Goal: Information Seeking & Learning: Find specific fact

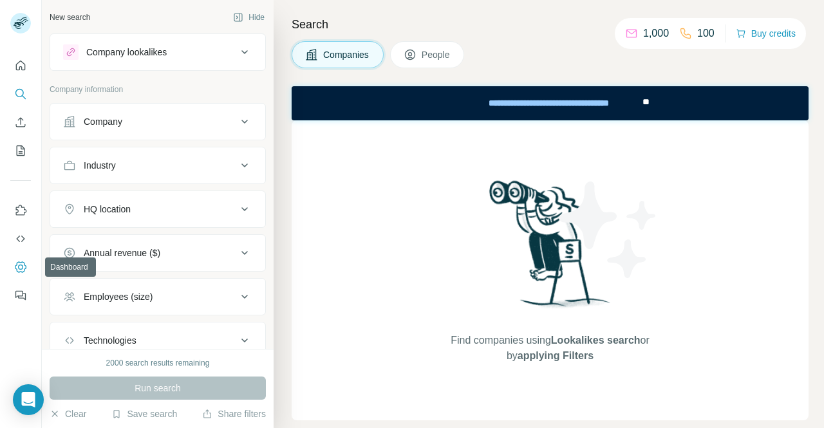
click at [21, 267] on icon "Dashboard" at bounding box center [20, 267] width 13 height 13
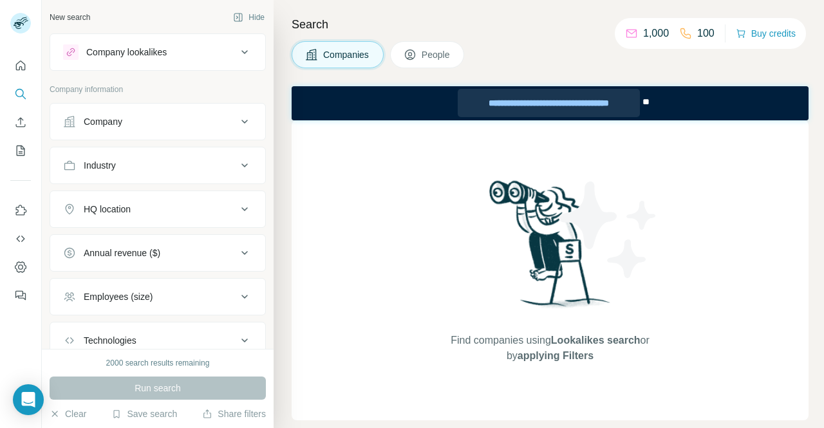
click at [597, 106] on div "**********" at bounding box center [549, 103] width 182 height 28
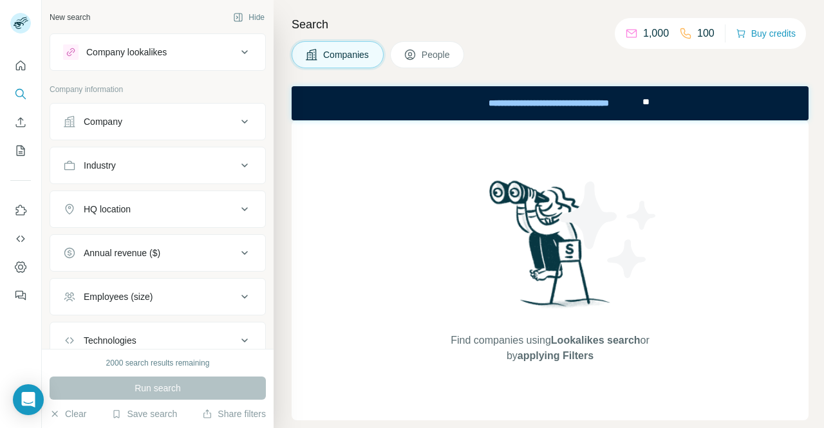
click at [238, 52] on icon at bounding box center [244, 51] width 15 height 15
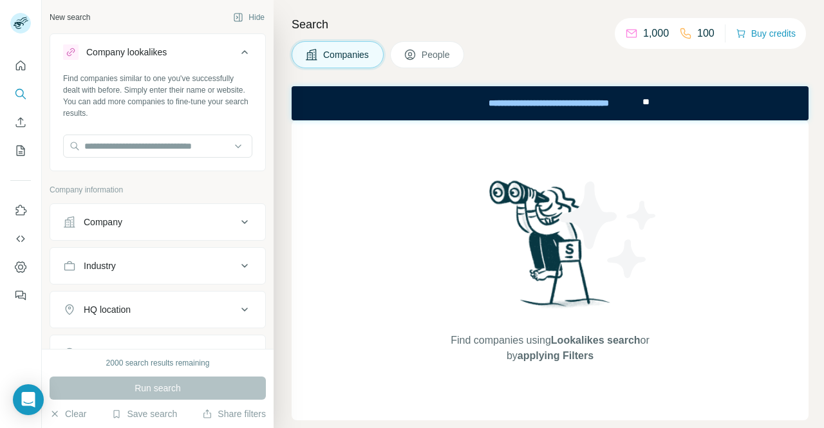
click at [238, 52] on icon at bounding box center [244, 51] width 15 height 15
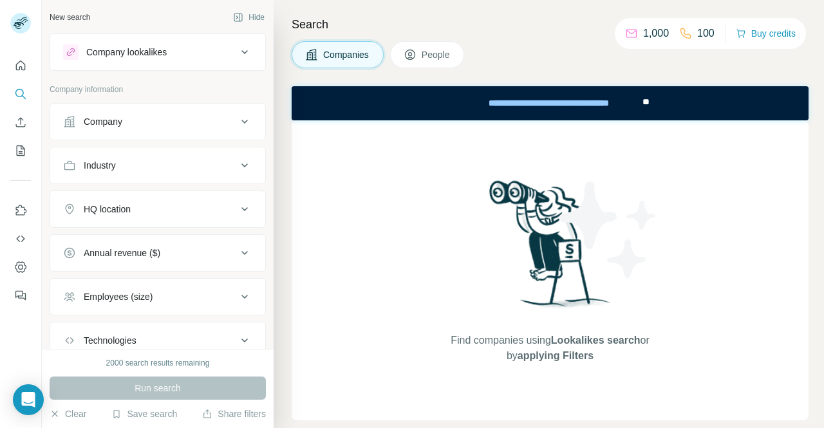
click at [241, 207] on icon at bounding box center [244, 209] width 6 height 4
click at [237, 206] on icon at bounding box center [244, 209] width 15 height 15
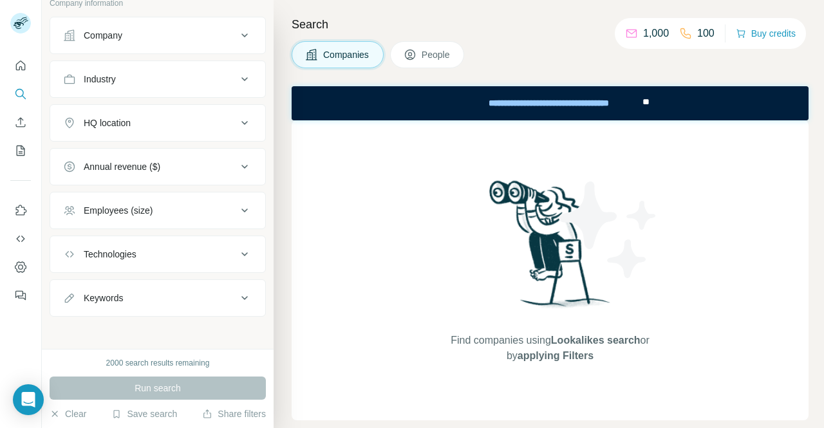
click at [241, 252] on icon at bounding box center [244, 254] width 6 height 4
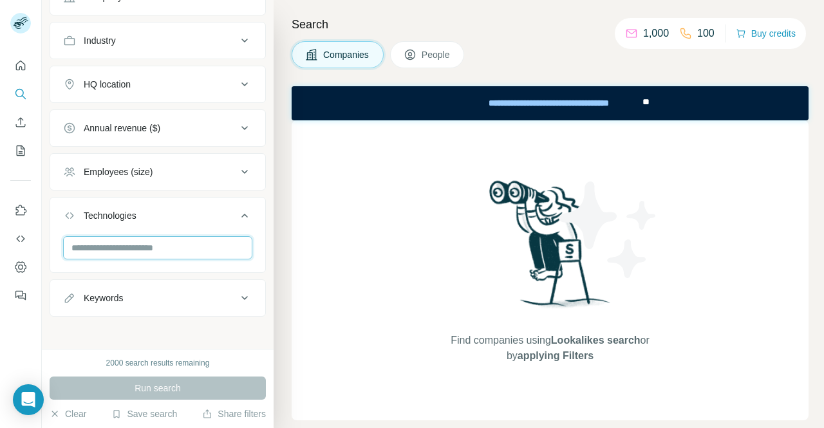
click at [200, 249] on input "text" at bounding box center [157, 247] width 189 height 23
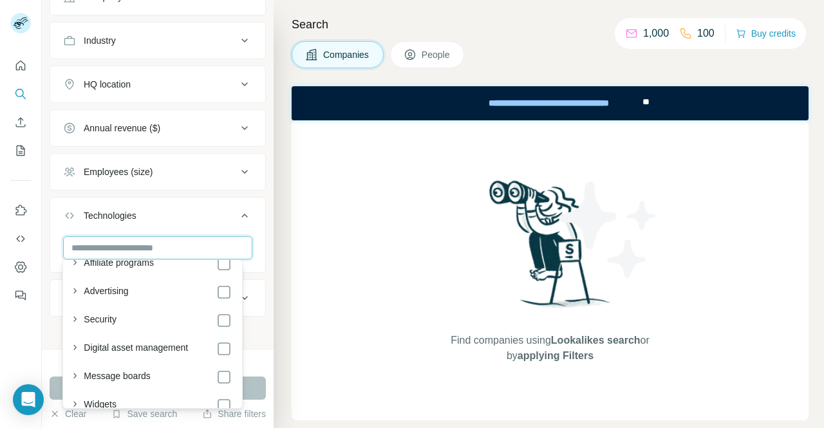
scroll to position [517, 0]
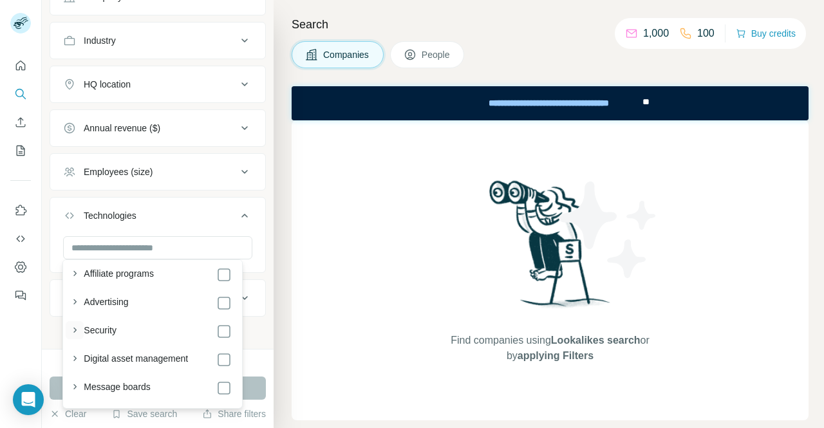
click at [74, 330] on icon "button" at bounding box center [74, 330] width 13 height 13
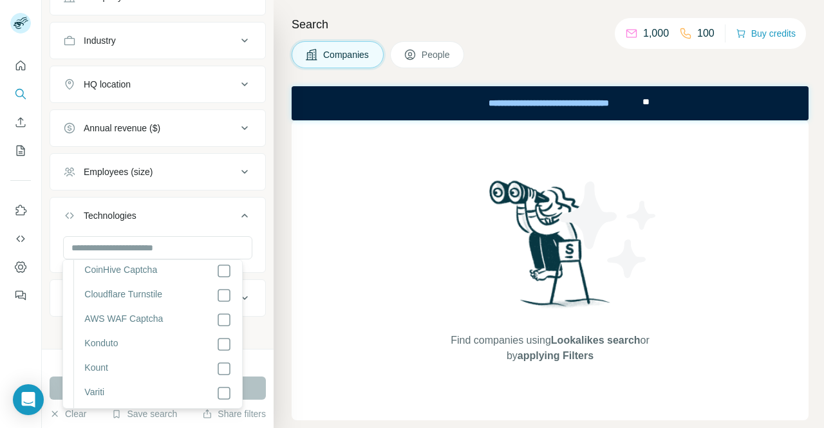
scroll to position [1692, 0]
click at [113, 302] on label "Cloudflare Turnstile" at bounding box center [123, 295] width 78 height 15
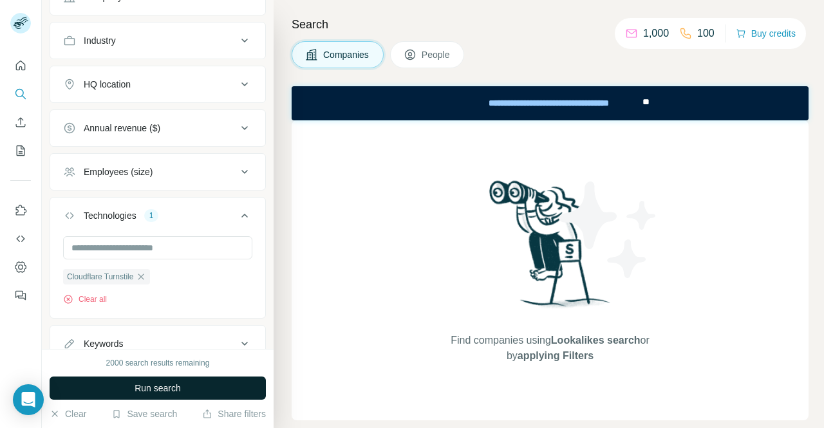
click at [259, 386] on button "Run search" at bounding box center [158, 388] width 216 height 23
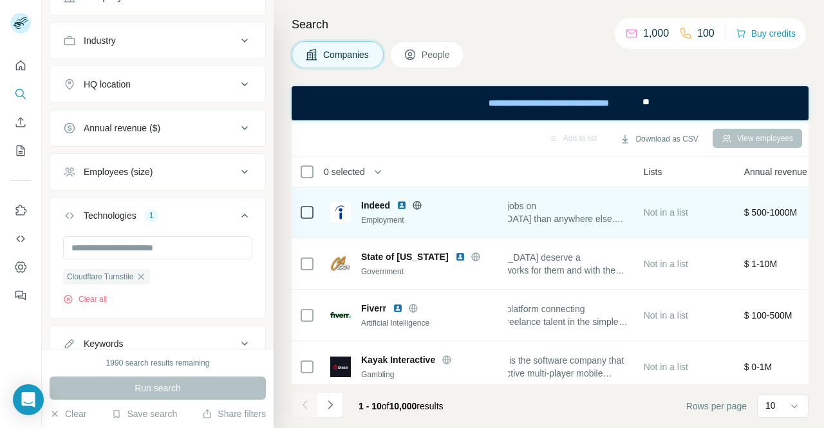
scroll to position [1, 0]
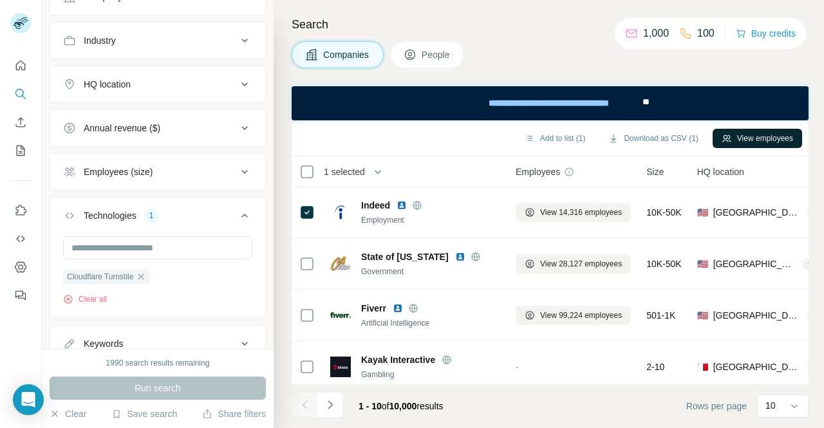
click at [743, 138] on button "View employees" at bounding box center [758, 138] width 90 height 19
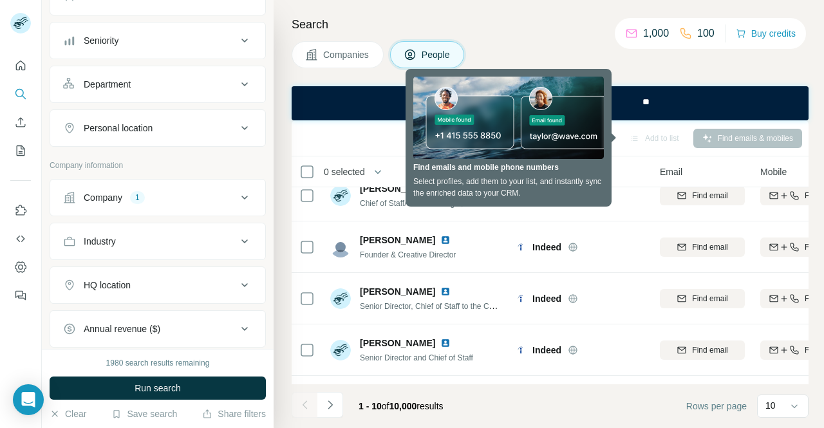
scroll to position [228, 0]
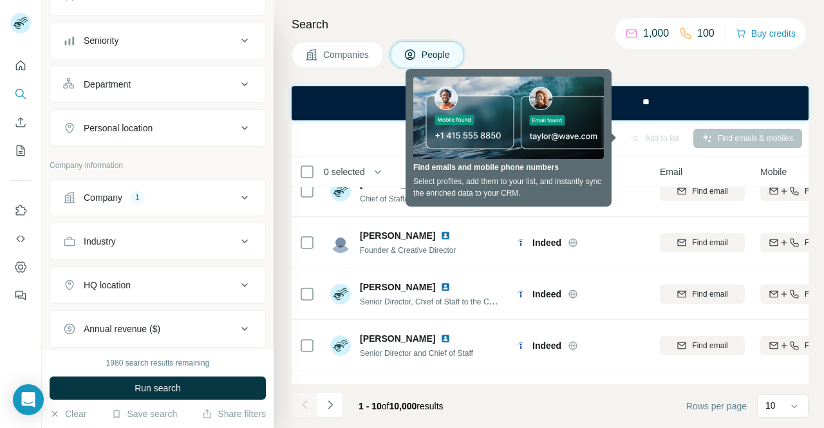
click at [496, 50] on div "Companies People" at bounding box center [550, 54] width 517 height 27
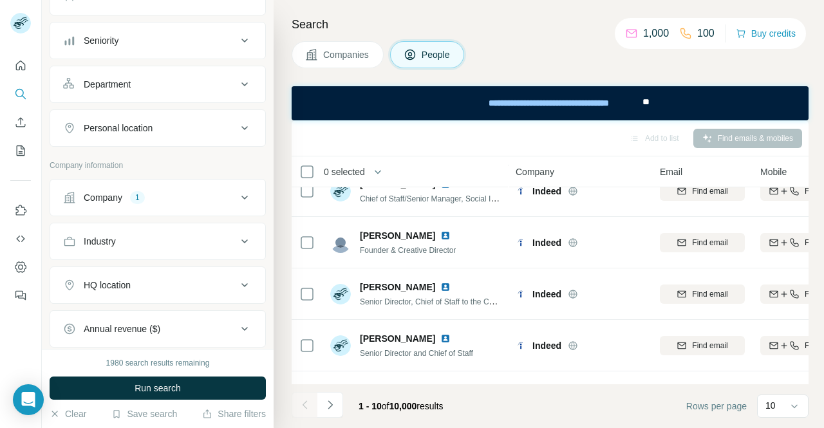
click at [422, 53] on span "People" at bounding box center [437, 54] width 30 height 13
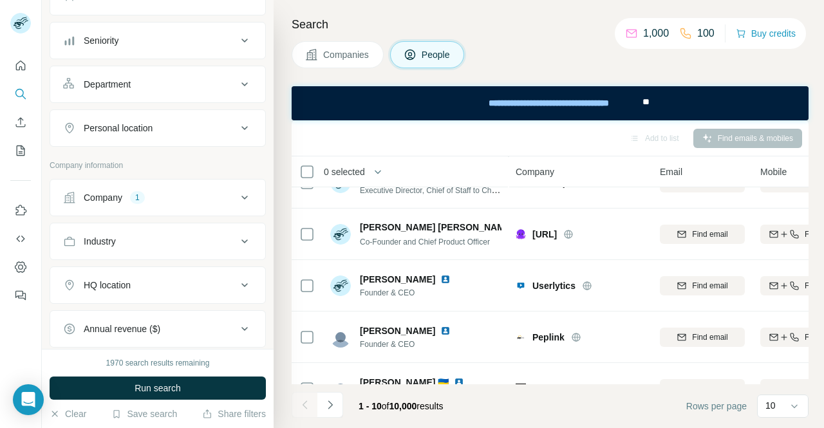
scroll to position [323, 0]
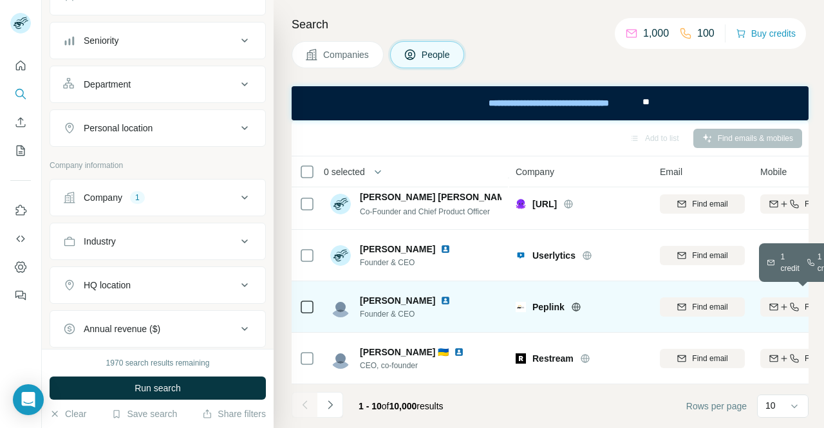
click at [792, 303] on icon "button" at bounding box center [794, 307] width 8 height 8
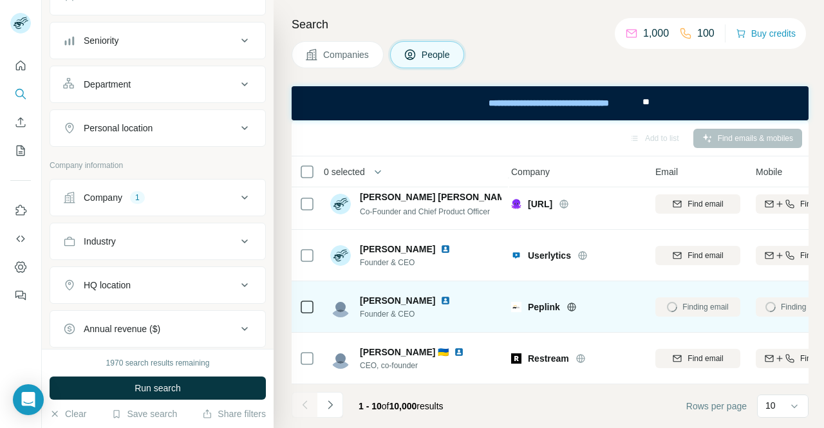
scroll to position [323, 97]
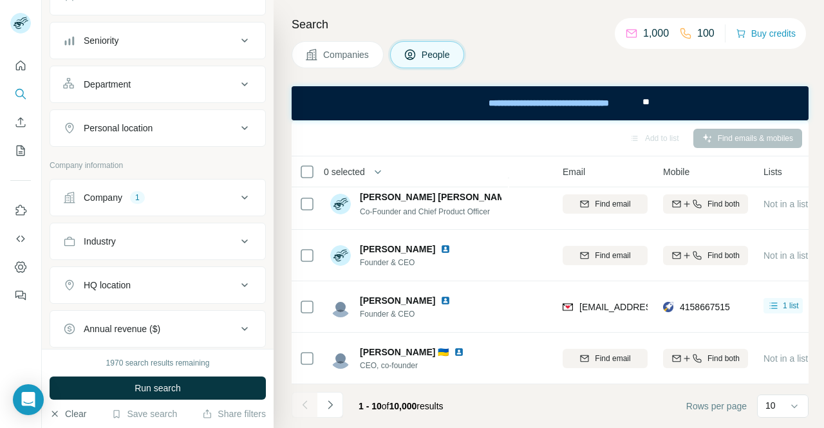
click at [75, 415] on button "Clear" at bounding box center [68, 414] width 37 height 13
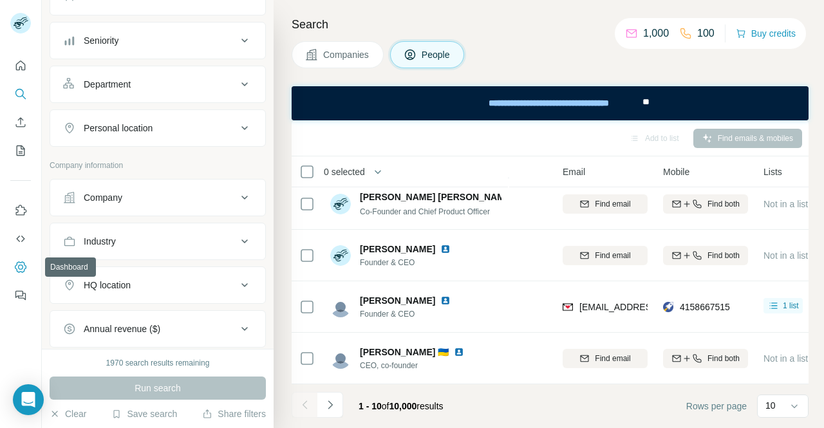
click at [23, 266] on icon "Dashboard" at bounding box center [20, 267] width 13 height 13
